Goal: Information Seeking & Learning: Learn about a topic

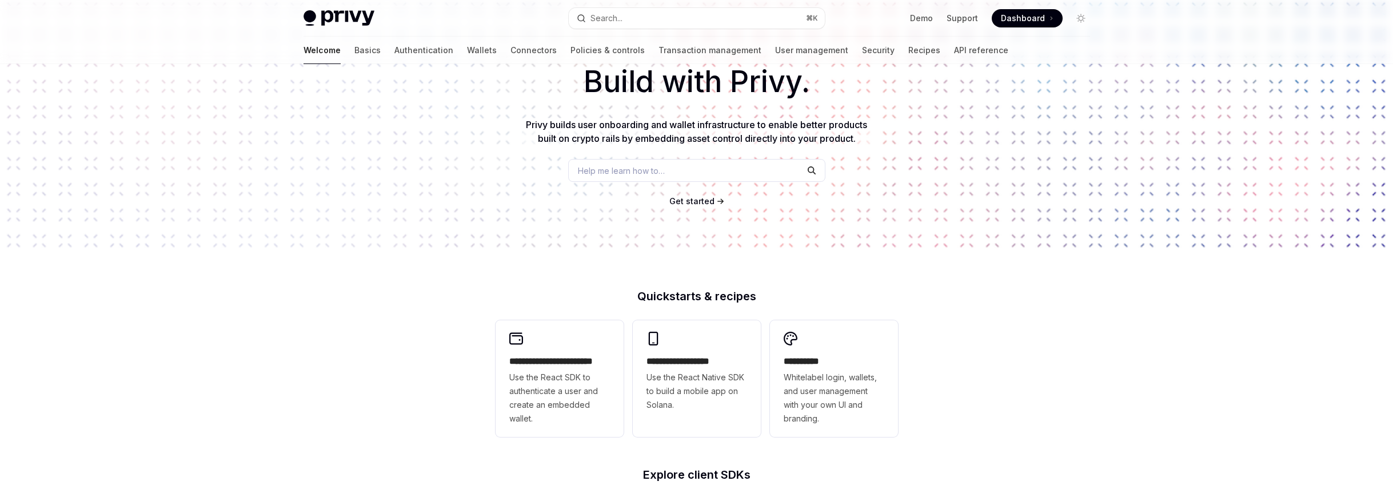
scroll to position [100, 0]
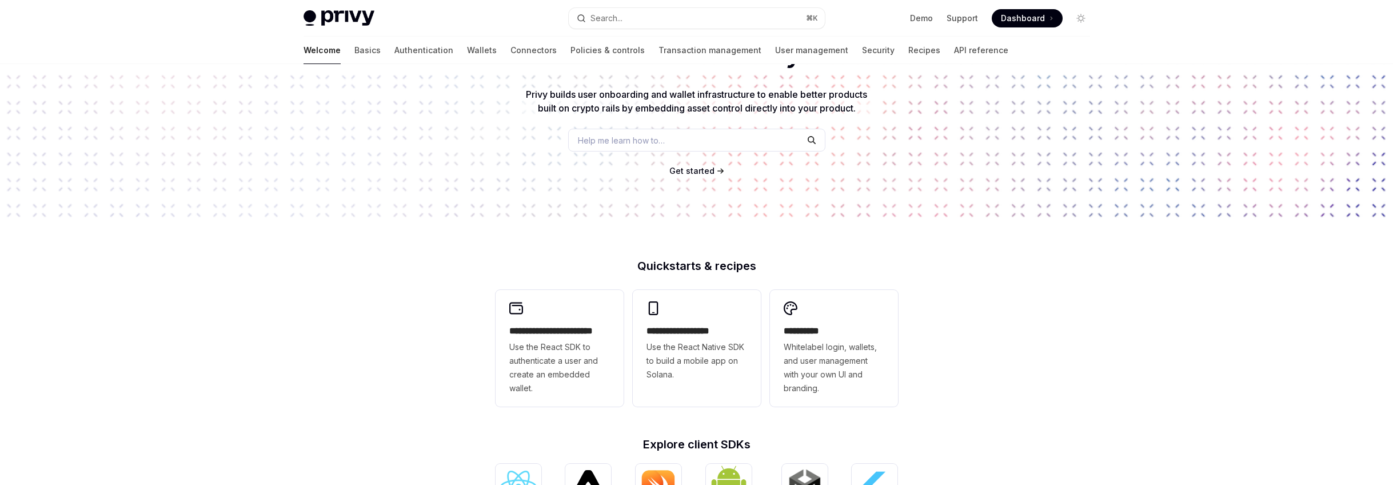
click at [329, 284] on div "**********" at bounding box center [696, 386] width 1393 height 845
click at [341, 283] on div "**********" at bounding box center [696, 386] width 1393 height 845
click at [341, 257] on div "**********" at bounding box center [696, 386] width 1393 height 845
click at [333, 186] on div "Build with Privy. Privy builds user onboarding and wallet infrastructure to ena…" at bounding box center [696, 94] width 1393 height 261
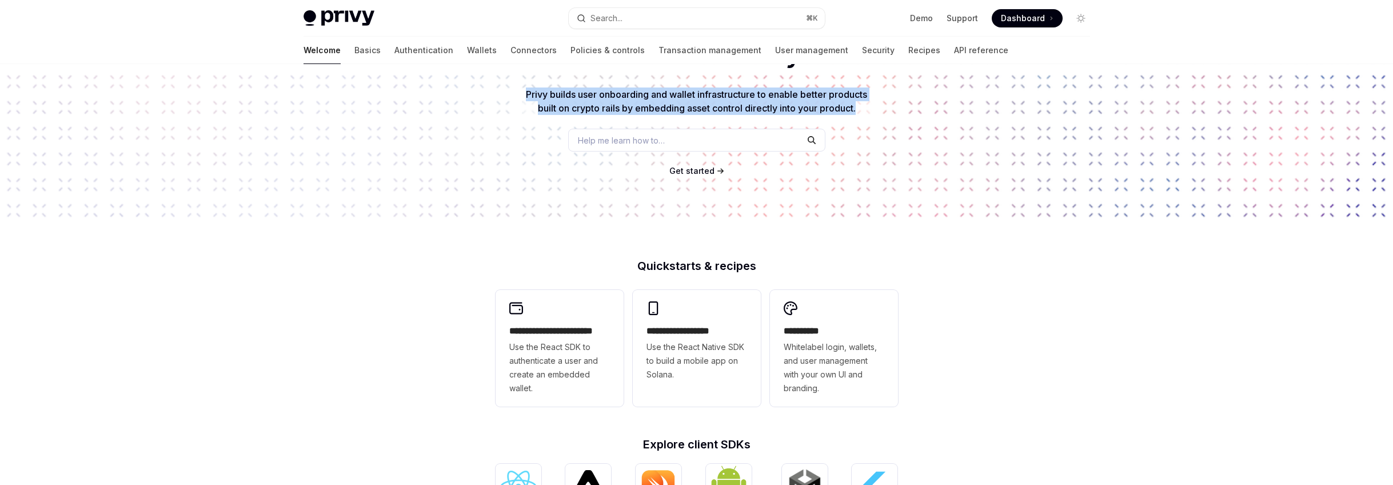
drag, startPoint x: 525, startPoint y: 93, endPoint x: 857, endPoint y: 107, distance: 332.3
click at [857, 107] on span "Privy builds user onboarding and wallet infrastructure to enable better product…" at bounding box center [696, 101] width 341 height 25
click at [866, 110] on p "Privy builds user onboarding and wallet infrastructure to enable better product…" at bounding box center [696, 100] width 347 height 27
drag, startPoint x: 861, startPoint y: 111, endPoint x: 521, endPoint y: 98, distance: 340.3
click at [521, 98] on div "Build with Privy. Privy builds user onboarding and wallet infrastructure to ena…" at bounding box center [696, 94] width 1393 height 261
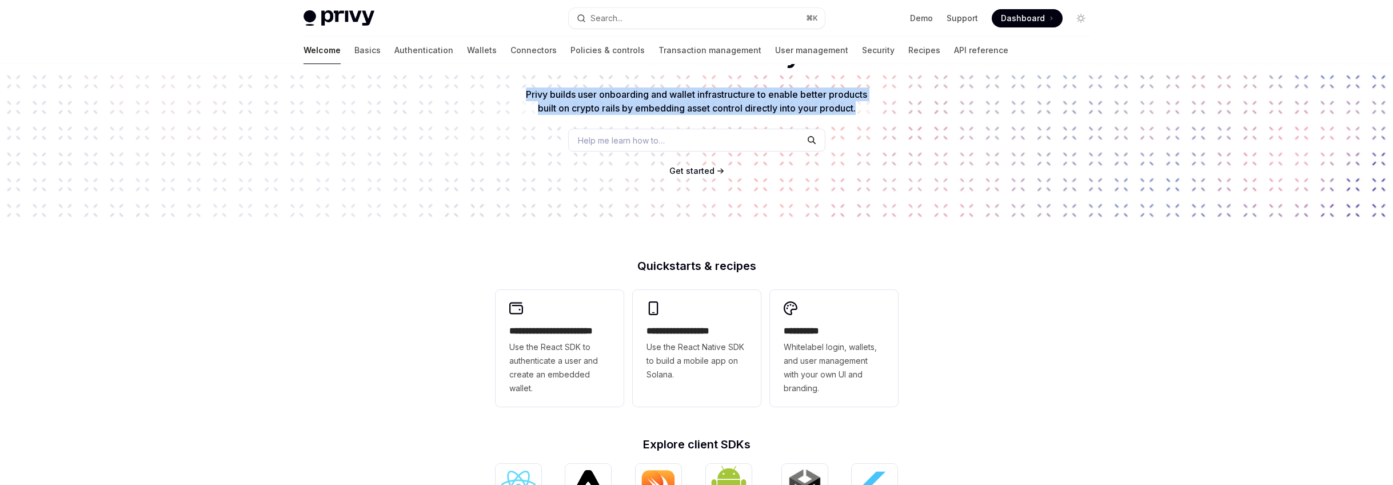
click at [521, 94] on div "Build with Privy. Privy builds user onboarding and wallet infrastructure to ena…" at bounding box center [696, 94] width 1393 height 261
drag, startPoint x: 523, startPoint y: 95, endPoint x: 872, endPoint y: 112, distance: 349.6
click at [872, 112] on div "Build with Privy. Privy builds user onboarding and wallet infrastructure to ena…" at bounding box center [696, 94] width 1393 height 261
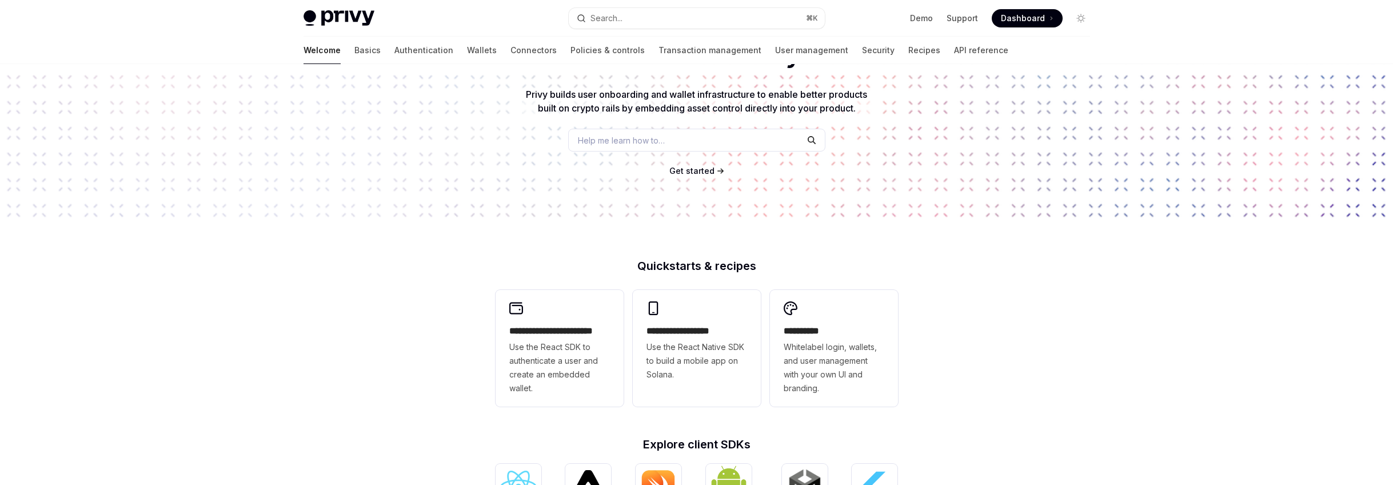
click at [390, 183] on div "Build with Privy. Privy builds user onboarding and wallet infrastructure to ena…" at bounding box center [696, 94] width 1393 height 261
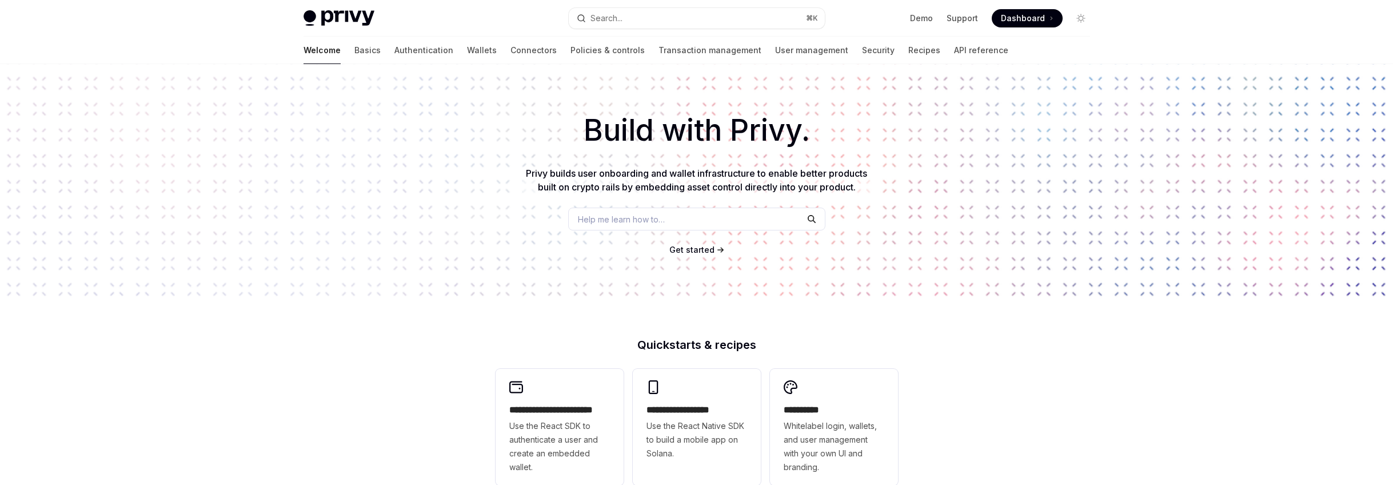
scroll to position [0, 0]
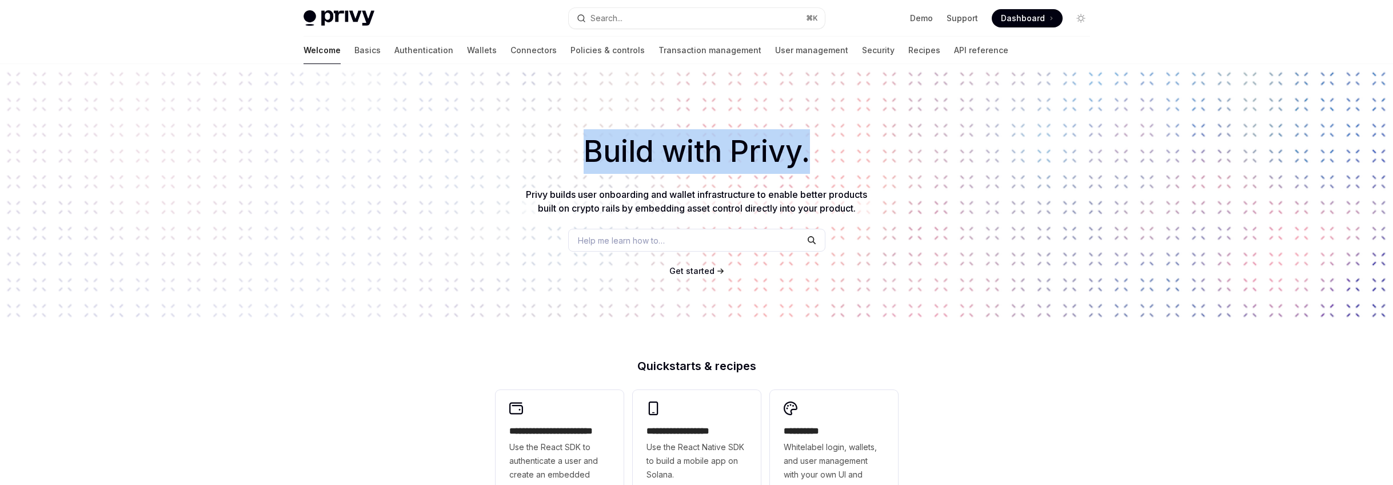
drag, startPoint x: 584, startPoint y: 158, endPoint x: 851, endPoint y: 161, distance: 266.9
click at [851, 161] on h1 "Build with Privy." at bounding box center [696, 151] width 1356 height 45
drag, startPoint x: 850, startPoint y: 163, endPoint x: 569, endPoint y: 157, distance: 281.2
click at [569, 157] on h1 "Build with Privy." at bounding box center [696, 151] width 1356 height 45
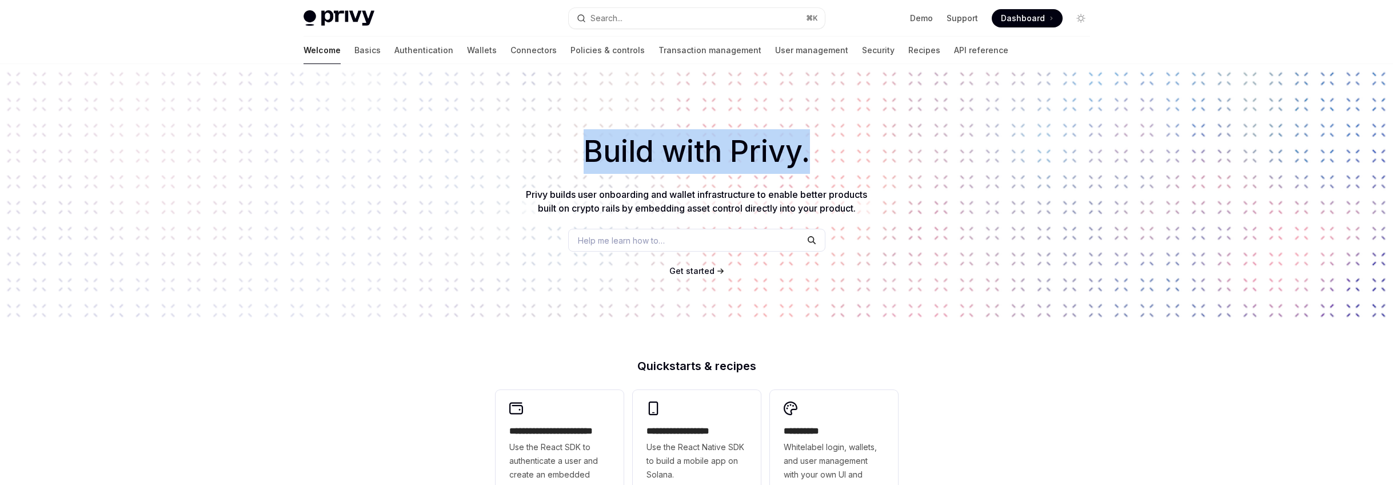
drag, startPoint x: 569, startPoint y: 158, endPoint x: 562, endPoint y: 165, distance: 9.3
click at [569, 159] on h1 "Build with Privy." at bounding box center [696, 151] width 1356 height 45
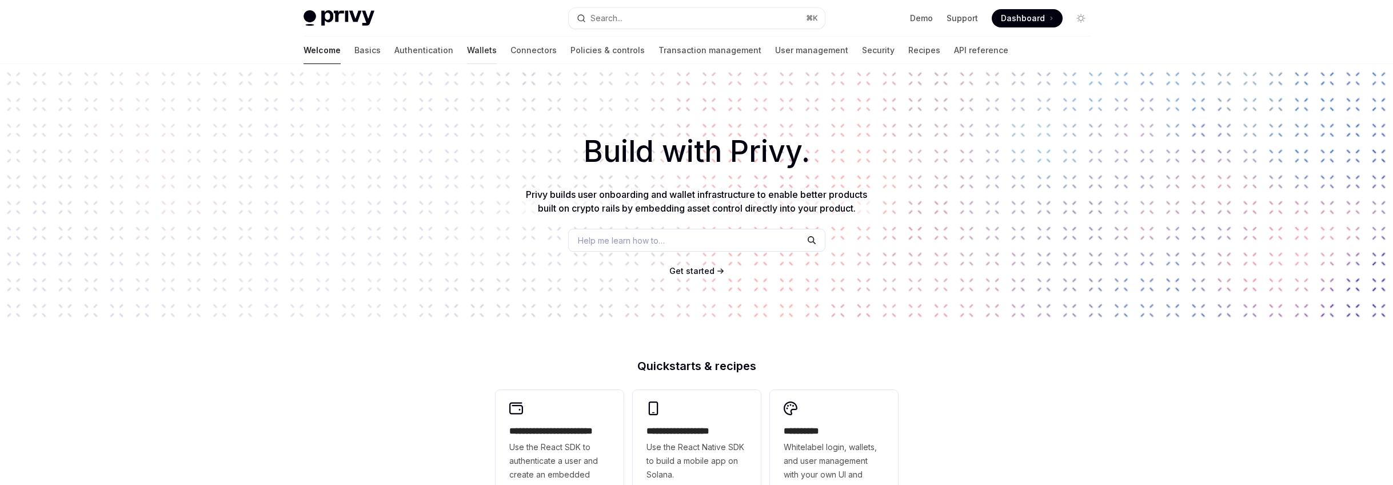
click at [467, 49] on link "Wallets" at bounding box center [482, 50] width 30 height 27
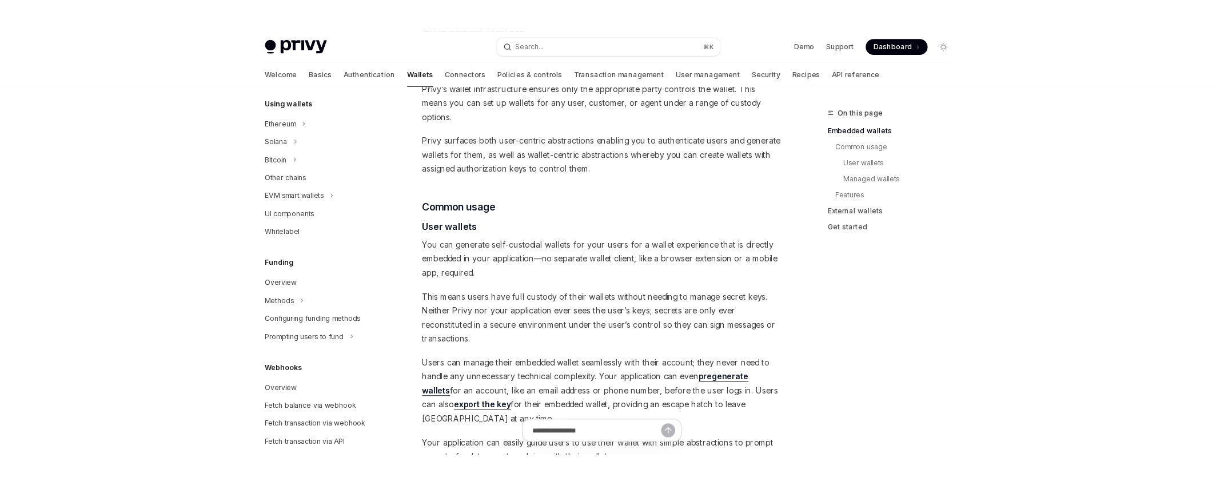
scroll to position [552, 0]
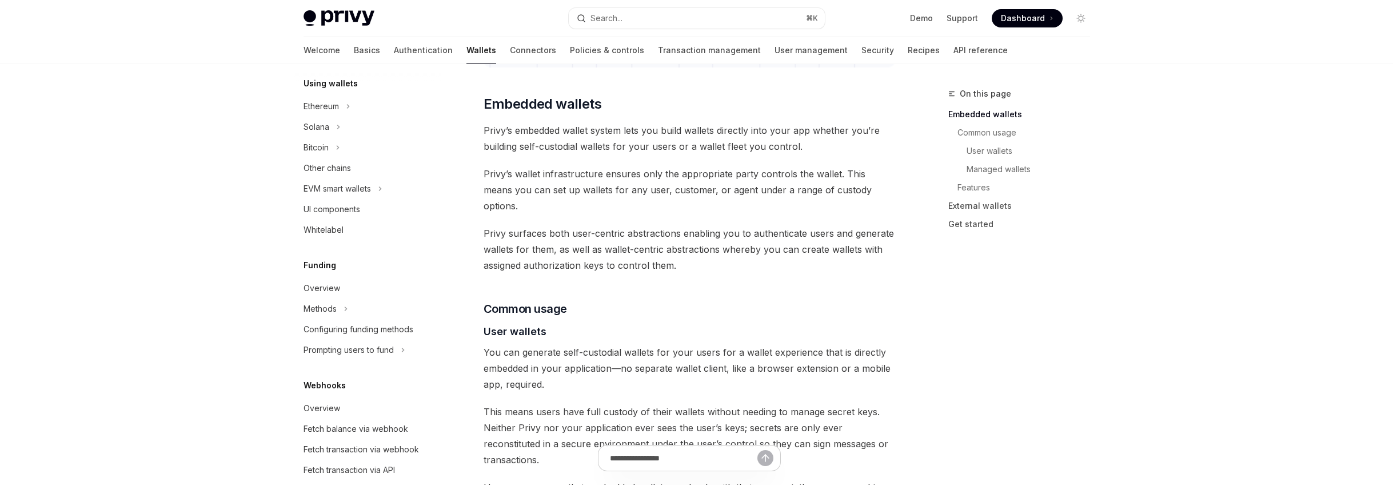
type textarea "*"
